Goal: Task Accomplishment & Management: Manage account settings

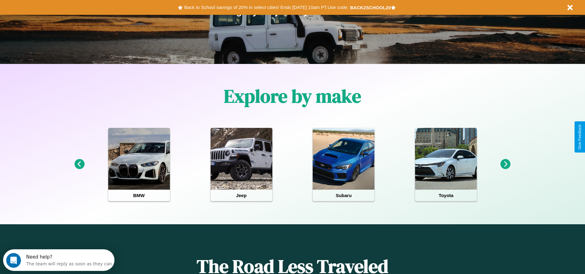
scroll to position [128, 0]
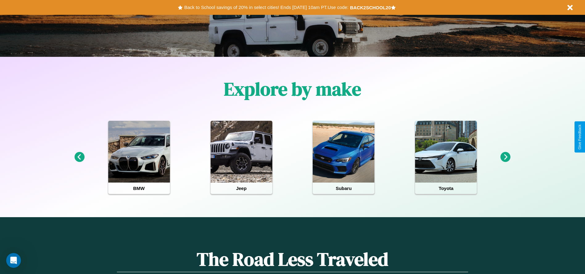
click at [79, 157] on icon at bounding box center [79, 157] width 10 height 10
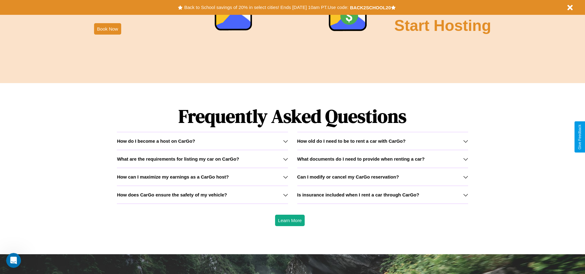
scroll to position [885, 0]
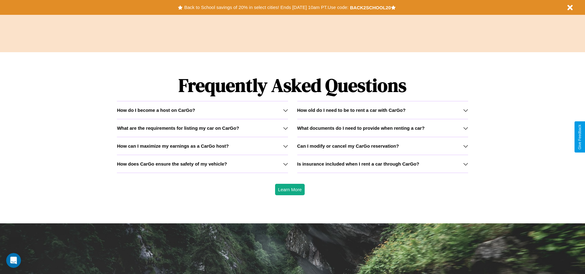
click at [202, 128] on h3 "What are the requirements for listing my car on CarGo?" at bounding box center [178, 127] width 122 height 5
click at [202, 110] on div "How do I become a host on CarGo?" at bounding box center [202, 109] width 171 height 5
click at [285, 146] on icon at bounding box center [285, 145] width 5 height 5
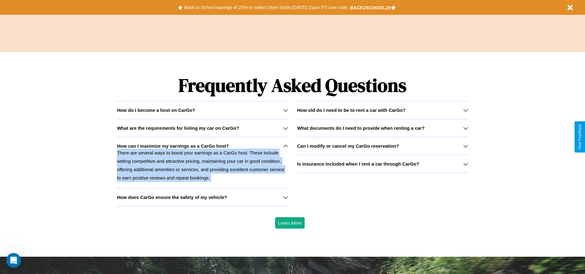
click at [202, 162] on p "There are several ways to boost your earnings as a CarGo host. These include se…" at bounding box center [202, 164] width 171 height 33
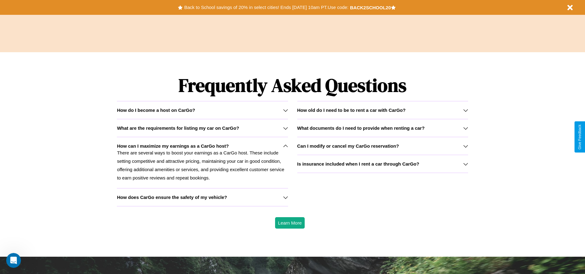
click at [466, 164] on icon at bounding box center [466, 163] width 5 height 5
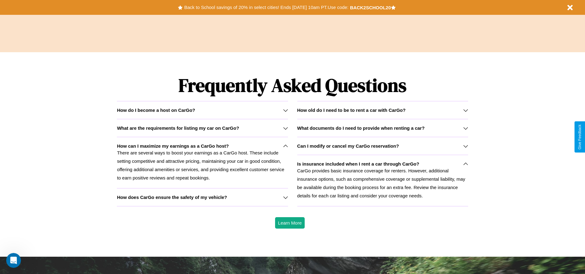
click at [285, 128] on icon at bounding box center [285, 128] width 5 height 5
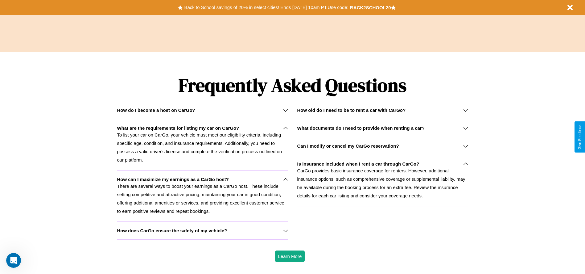
click at [383, 146] on h3 "Can I modify or cancel my CarGo reservation?" at bounding box center [348, 145] width 102 height 5
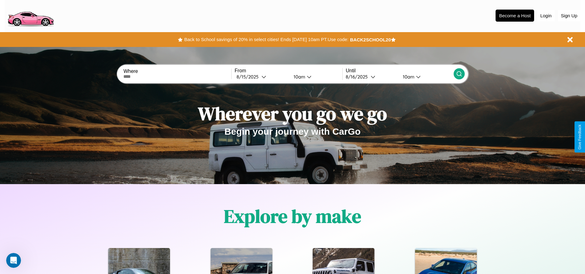
scroll to position [0, 0]
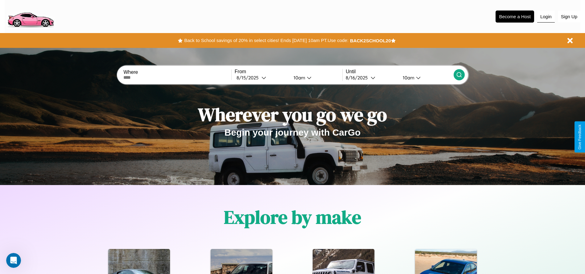
click at [546, 16] on button "Login" at bounding box center [547, 17] width 18 height 12
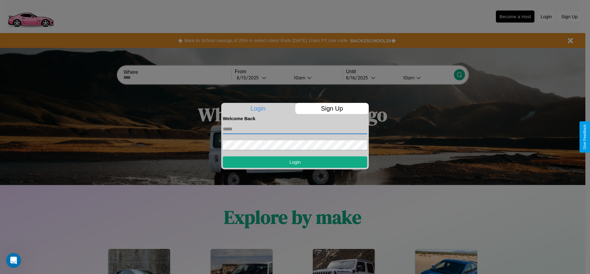
click at [295, 129] on input "text" at bounding box center [295, 129] width 144 height 10
type input "**********"
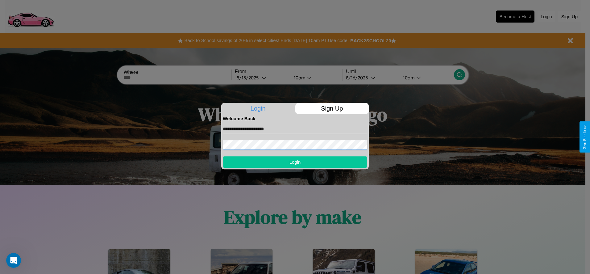
click at [295, 162] on button "Login" at bounding box center [295, 161] width 144 height 11
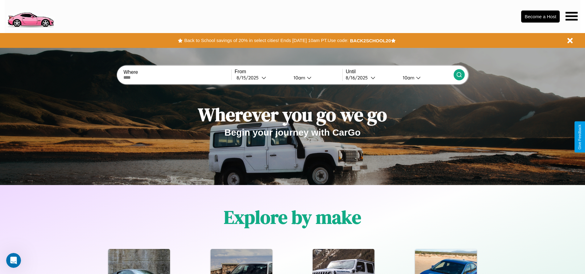
click at [572, 16] on icon at bounding box center [572, 16] width 12 height 9
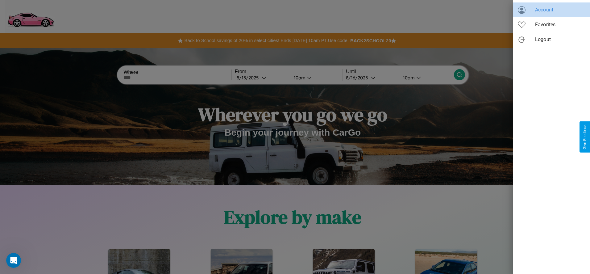
click at [551, 10] on span "Account" at bounding box center [560, 9] width 50 height 7
